Goal: Information Seeking & Learning: Learn about a topic

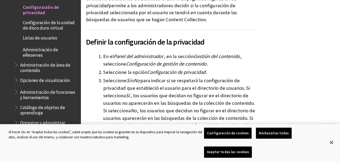
scroll to position [110, 0]
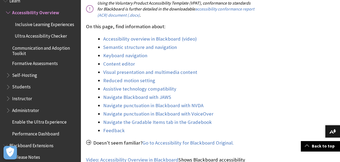
scroll to position [212, 0]
click at [162, 35] on link "Accessibility overview in Blackboard (video)" at bounding box center [149, 38] width 93 height 6
click at [169, 35] on link "Accessibility overview in Blackboard (video)" at bounding box center [149, 38] width 93 height 6
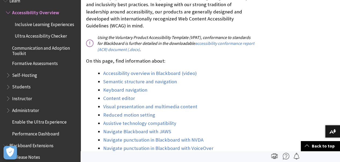
scroll to position [178, 0]
click at [173, 70] on link "Accessibility overview in Blackboard (video)" at bounding box center [149, 73] width 93 height 6
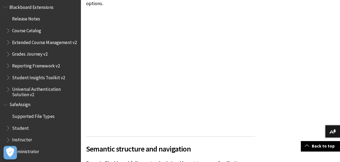
scroll to position [376, 0]
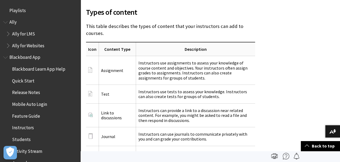
scroll to position [767, 0]
